Goal: Book appointment/travel/reservation

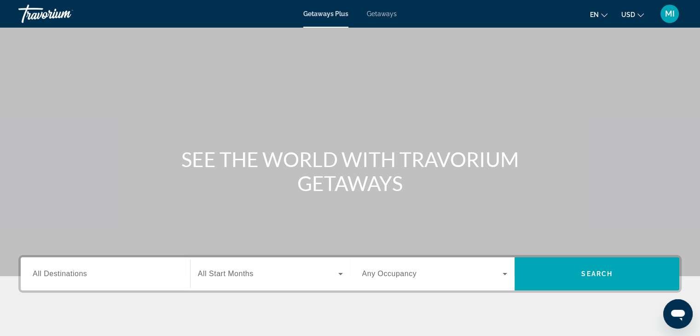
click at [413, 83] on div "Main content" at bounding box center [350, 138] width 700 height 276
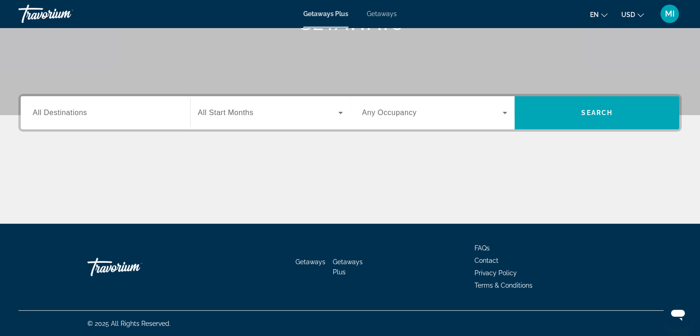
scroll to position [162, 0]
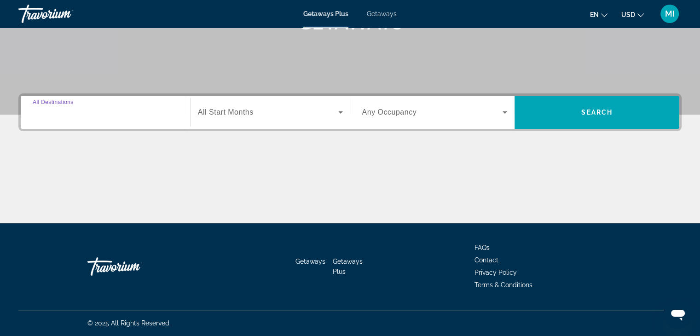
click at [111, 111] on input "Destination All Destinations" at bounding box center [105, 112] width 145 height 11
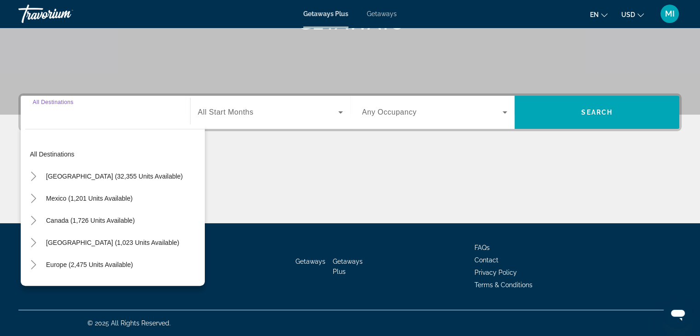
click at [259, 119] on div "Search widget" at bounding box center [270, 112] width 145 height 26
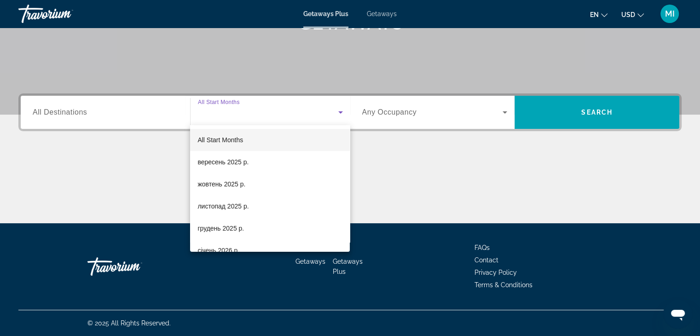
click at [632, 112] on div at bounding box center [350, 168] width 700 height 336
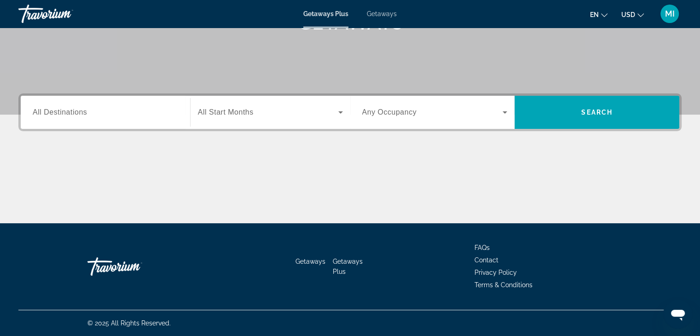
click at [311, 116] on span "Search widget" at bounding box center [268, 112] width 140 height 11
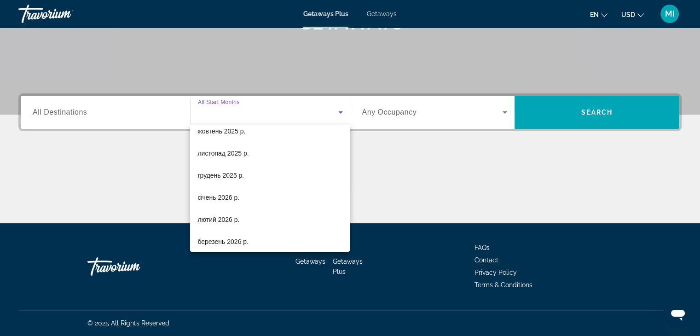
scroll to position [56, 0]
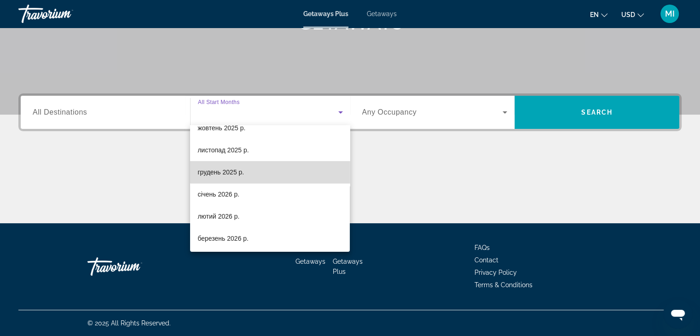
click at [280, 164] on mat-option "грудень 2025 р." at bounding box center [270, 172] width 160 height 22
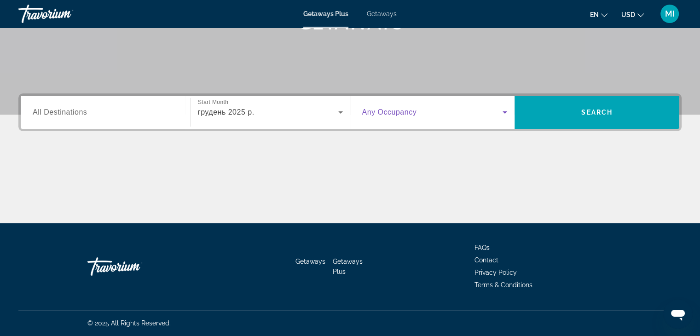
click at [483, 110] on span "Search widget" at bounding box center [432, 112] width 141 height 11
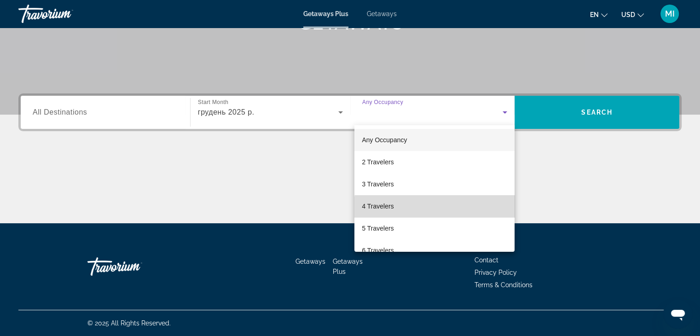
click at [436, 212] on mat-option "4 Travelers" at bounding box center [434, 206] width 160 height 22
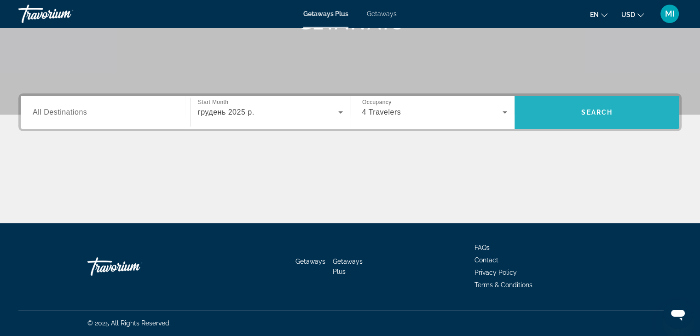
click at [605, 117] on span "Search widget" at bounding box center [597, 112] width 165 height 22
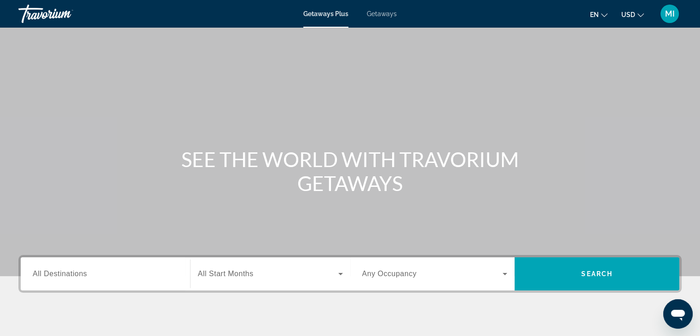
click at [236, 285] on div "Search widget" at bounding box center [270, 274] width 145 height 26
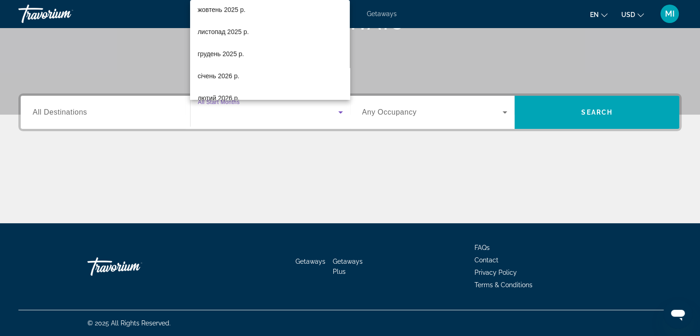
scroll to position [55, 0]
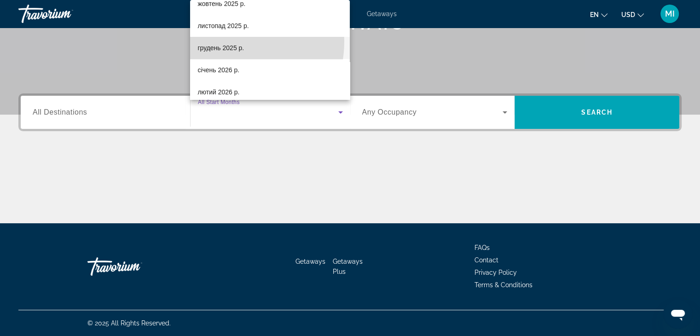
click at [226, 41] on mat-option "грудень 2025 р." at bounding box center [270, 48] width 160 height 22
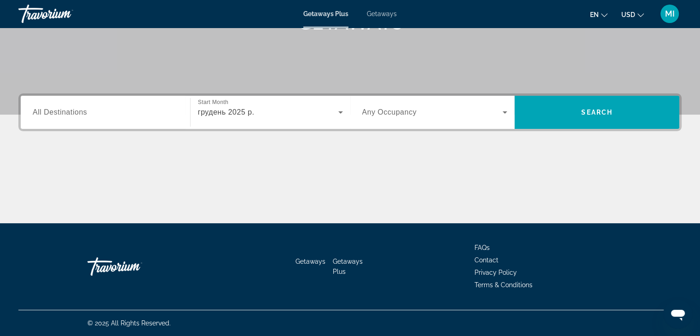
click at [427, 120] on div "Search widget" at bounding box center [434, 112] width 145 height 26
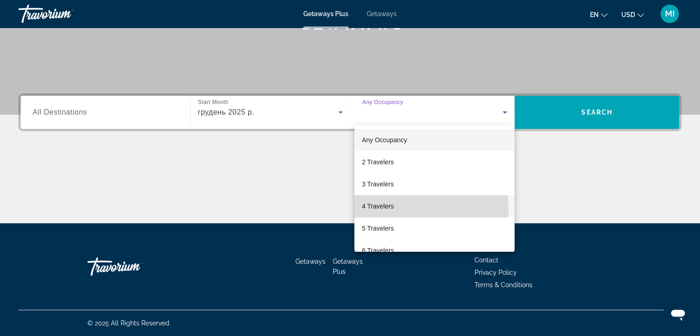
click at [408, 210] on mat-option "4 Travelers" at bounding box center [434, 206] width 160 height 22
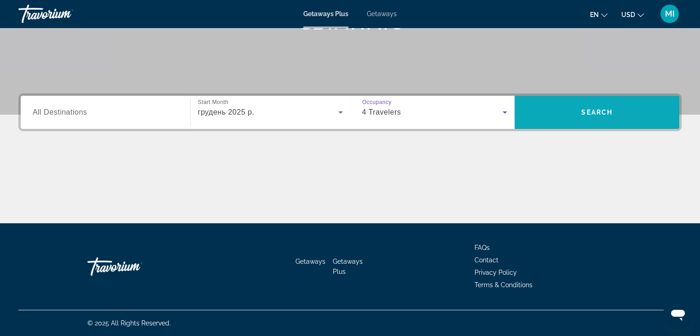
click at [586, 112] on span "Search" at bounding box center [596, 112] width 31 height 7
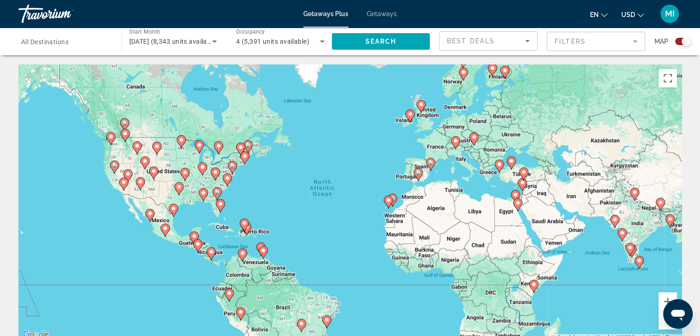
click at [346, 116] on div "To activate drag with keyboard, press Alt + Enter. Once in keyboard drag state,…" at bounding box center [349, 202] width 663 height 276
click at [311, 47] on div "4 (5,391 units available)" at bounding box center [280, 42] width 88 height 26
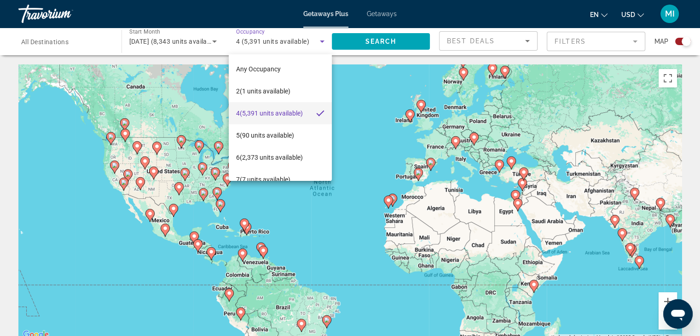
click at [377, 148] on div at bounding box center [350, 168] width 700 height 336
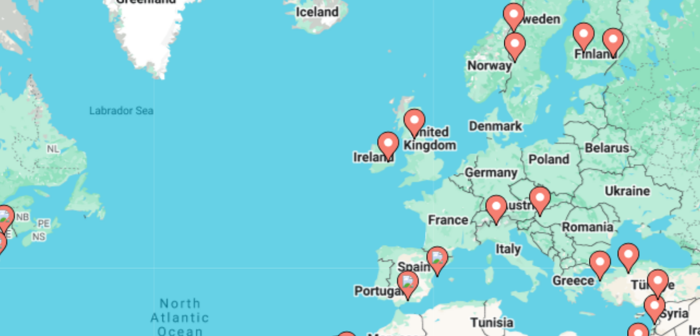
drag, startPoint x: 424, startPoint y: 122, endPoint x: 389, endPoint y: 160, distance: 52.2
click at [389, 160] on div "To activate drag with keyboard, press Alt + Enter. Once in keyboard drag state,…" at bounding box center [349, 202] width 663 height 276
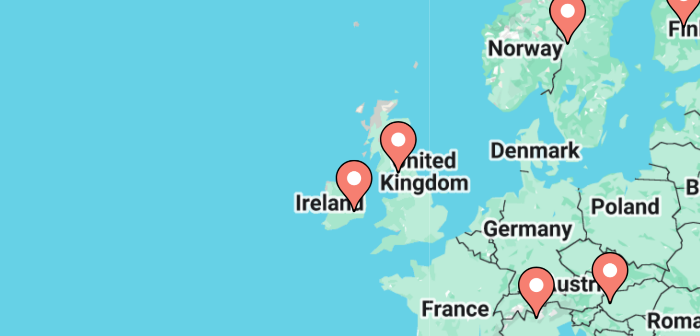
drag, startPoint x: 399, startPoint y: 139, endPoint x: 394, endPoint y: 156, distance: 17.3
click at [394, 156] on div "To activate drag with keyboard, press Alt + Enter. Once in keyboard drag state,…" at bounding box center [349, 202] width 663 height 276
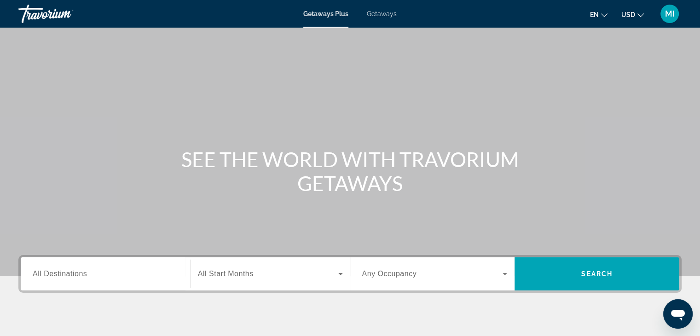
click at [129, 280] on div "Search widget" at bounding box center [105, 274] width 145 height 26
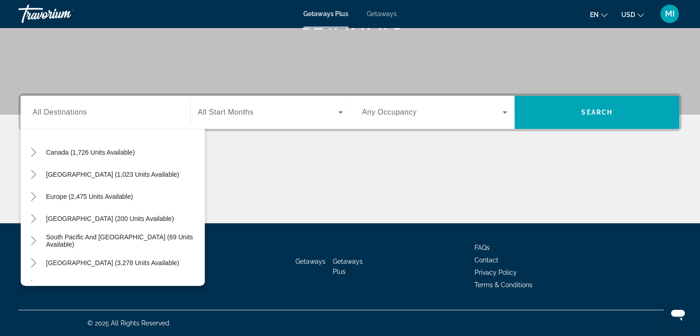
scroll to position [67, 0]
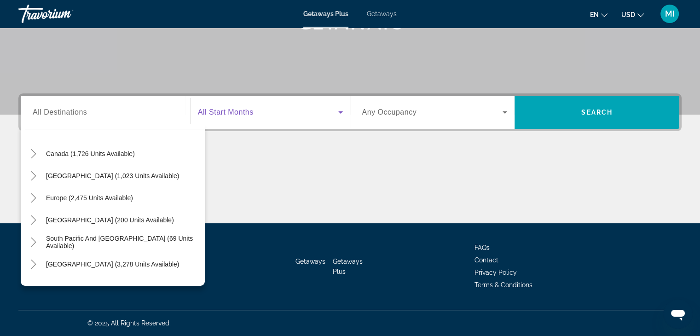
click at [282, 111] on span "Search widget" at bounding box center [268, 112] width 140 height 11
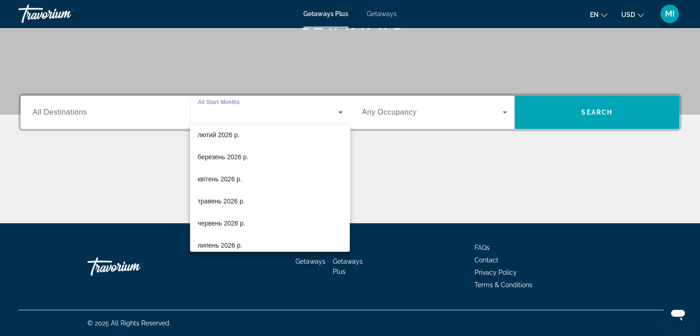
scroll to position [147, 0]
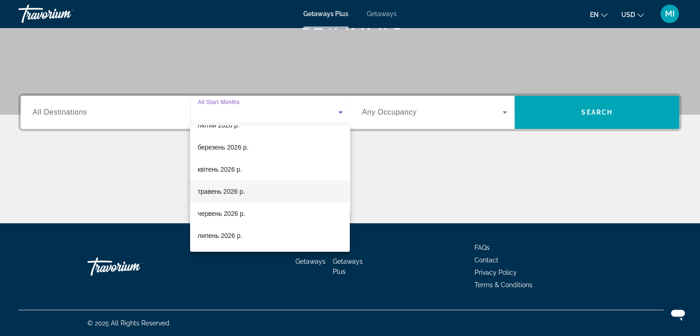
click at [234, 190] on span "травень 2026 р." at bounding box center [221, 191] width 47 height 11
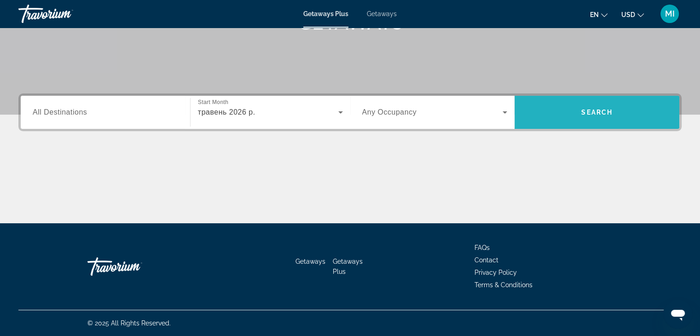
click at [600, 107] on span "Search widget" at bounding box center [597, 112] width 165 height 22
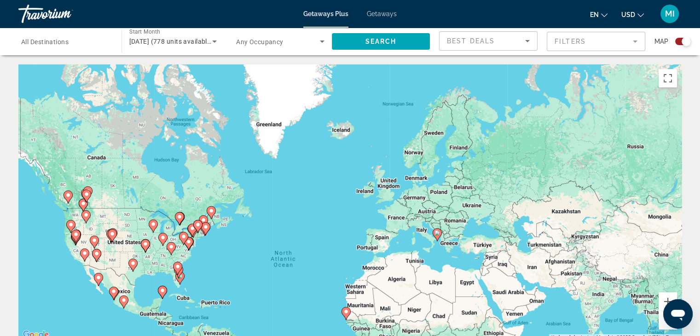
drag, startPoint x: 400, startPoint y: 145, endPoint x: 358, endPoint y: 221, distance: 87.2
click at [358, 221] on div "To activate drag with keyboard, press Alt + Enter. Once in keyboard drag state,…" at bounding box center [349, 202] width 663 height 276
click at [166, 39] on span "May 2026 (778 units available)" at bounding box center [171, 41] width 84 height 7
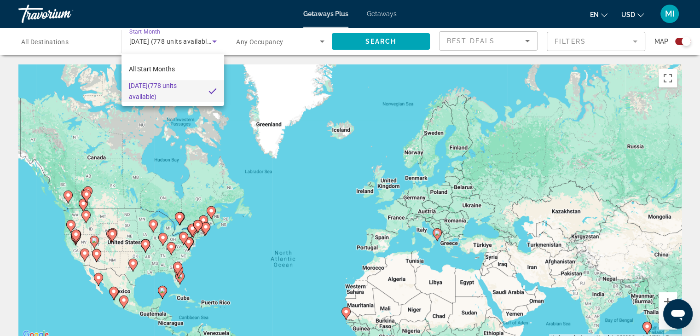
click at [67, 43] on div at bounding box center [350, 168] width 700 height 336
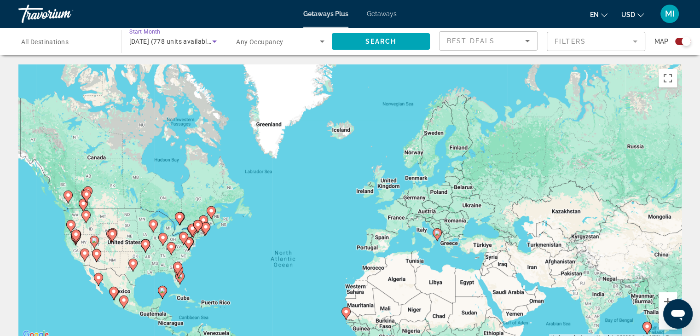
click at [211, 41] on icon "Search widget" at bounding box center [214, 41] width 11 height 11
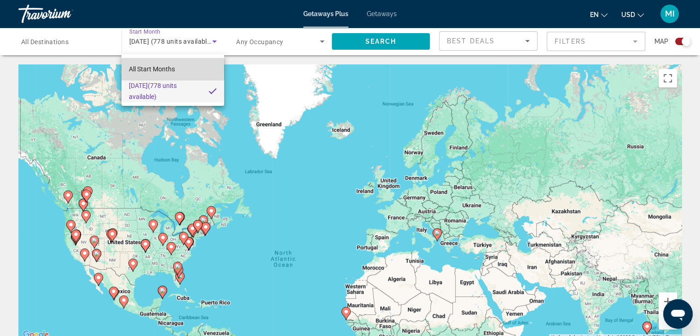
click at [159, 71] on span "All Start Months" at bounding box center [152, 68] width 46 height 7
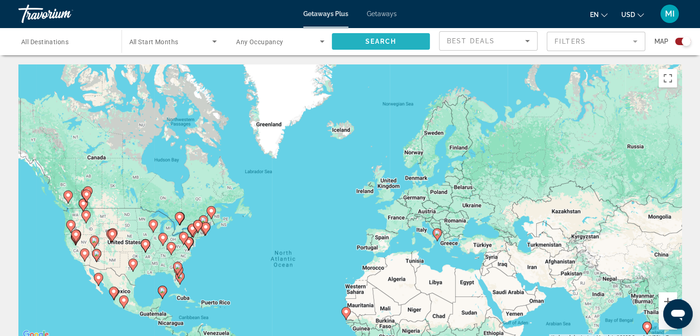
click at [376, 46] on span "Search widget" at bounding box center [381, 41] width 99 height 22
